Goal: Connect with others: Connect with others

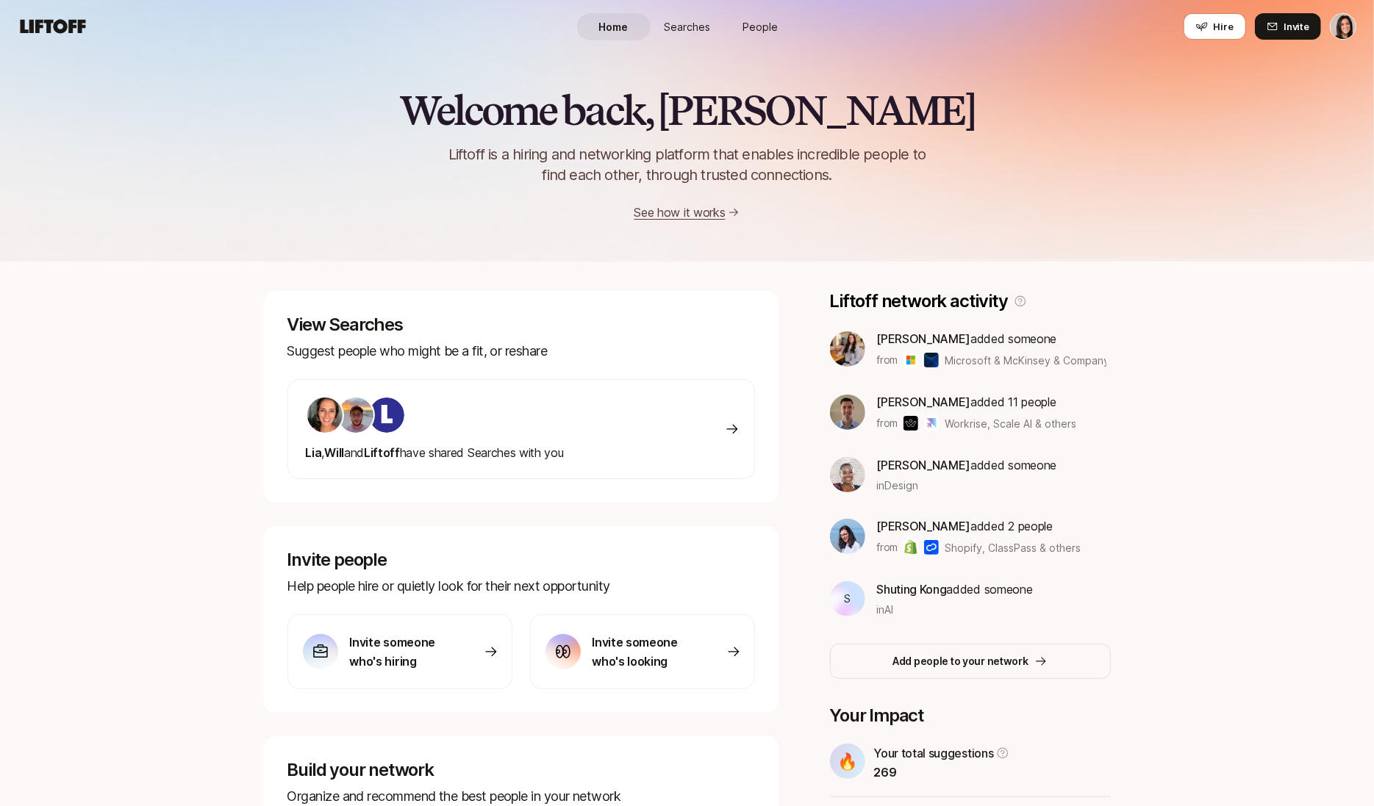
click at [739, 22] on link "People" at bounding box center [761, 26] width 74 height 27
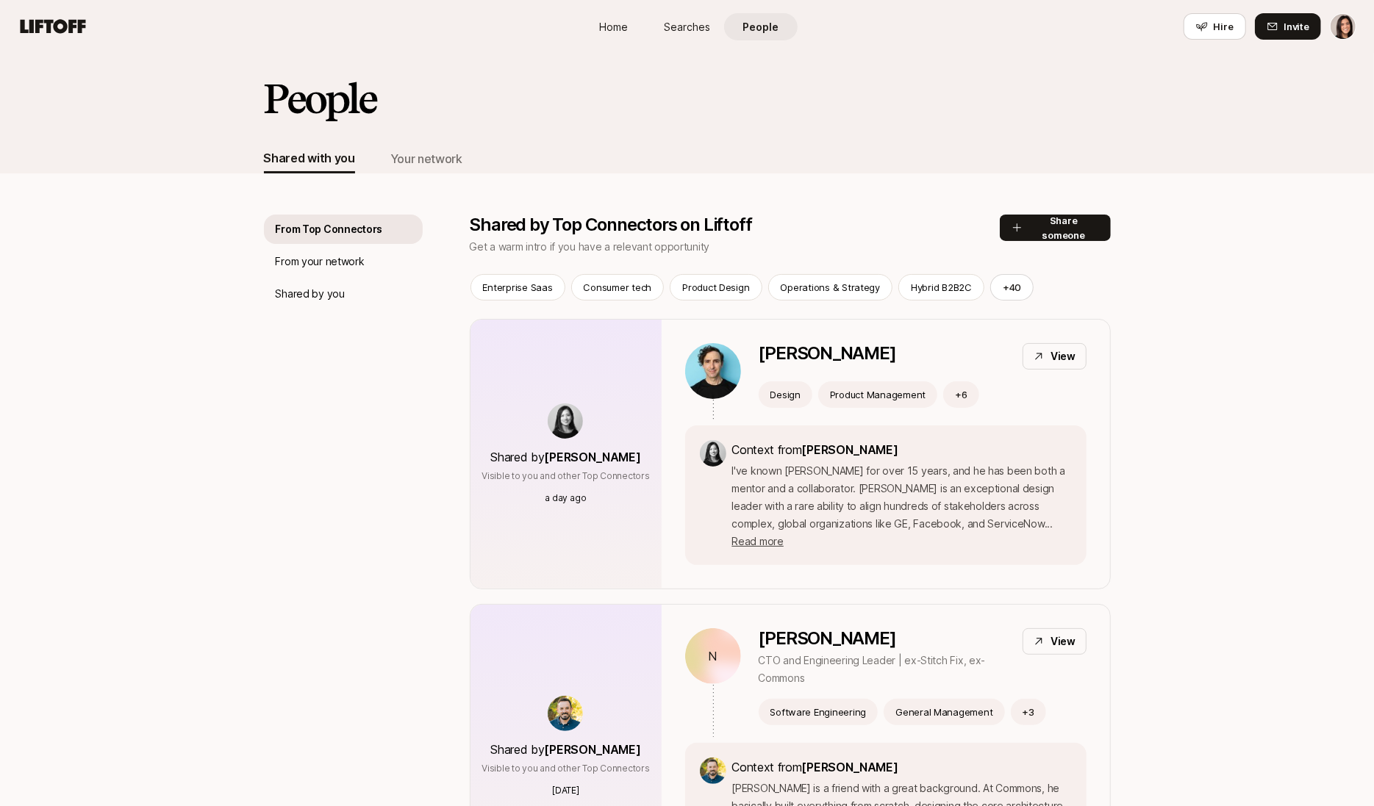
click at [462, 162] on div "Shared with you Your network" at bounding box center [687, 158] width 847 height 29
click at [428, 164] on div "Your network" at bounding box center [426, 158] width 72 height 19
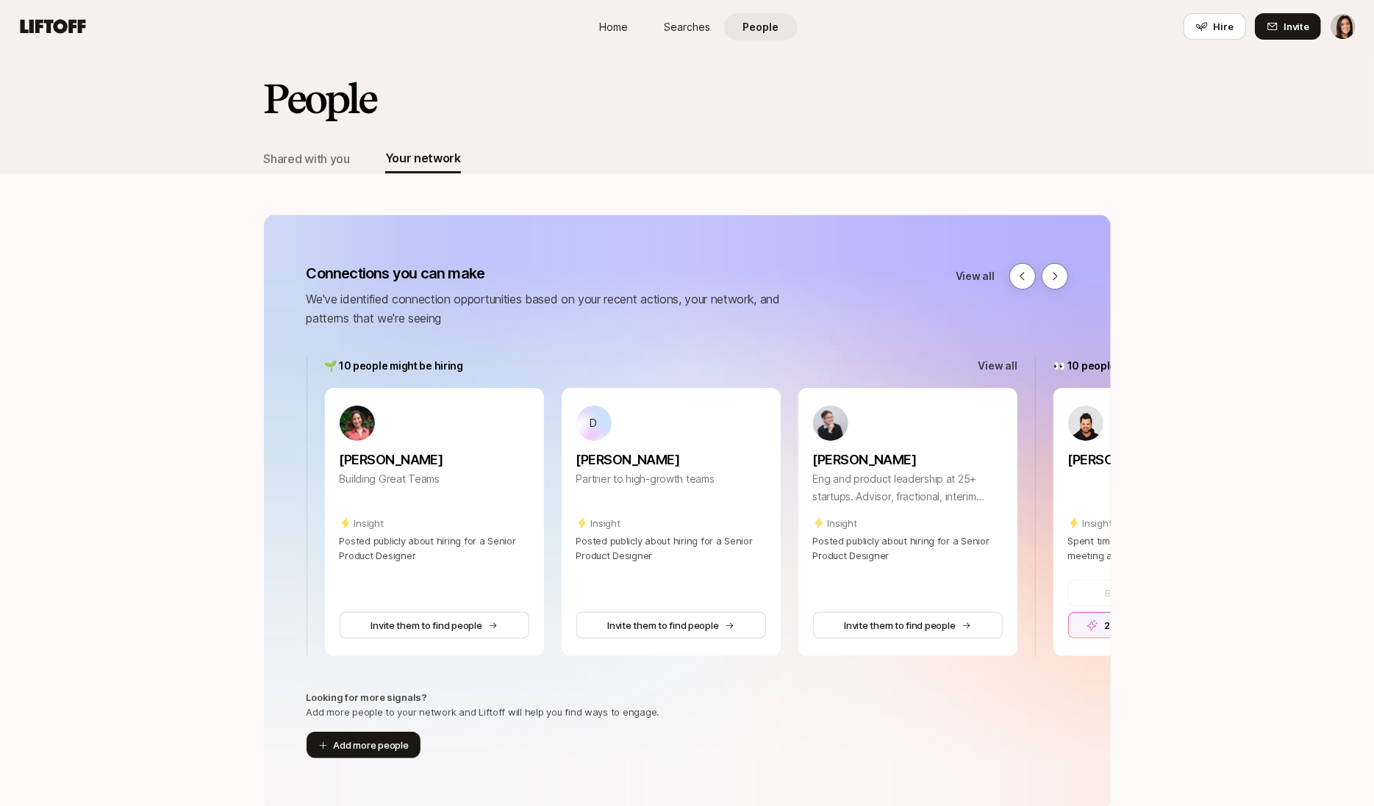
click at [691, 13] on link "Searches" at bounding box center [688, 26] width 74 height 27
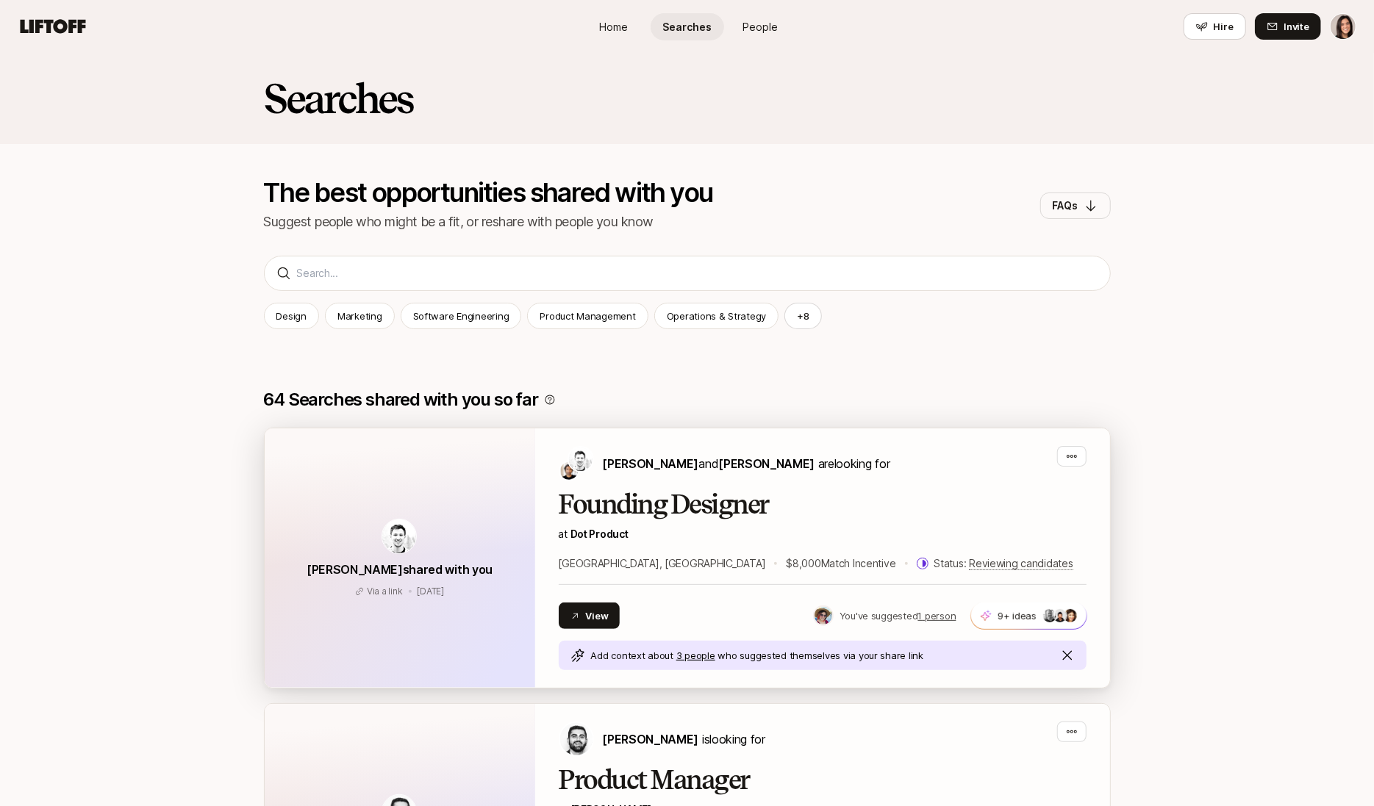
click at [661, 515] on h2 "Founding Designer" at bounding box center [823, 504] width 528 height 29
